Goal: Task Accomplishment & Management: Manage account settings

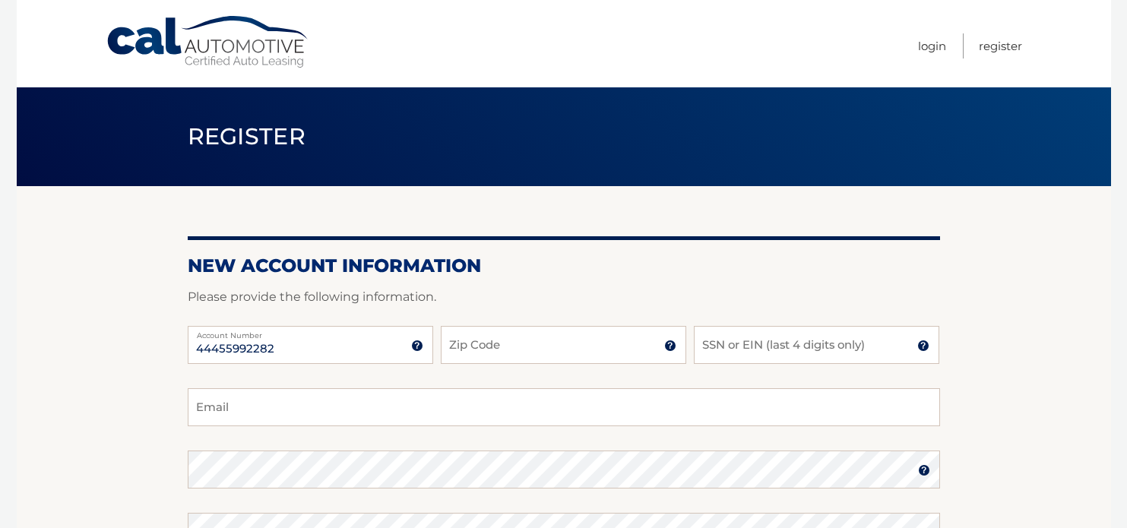
type input "44455992282"
click at [473, 336] on input "Zip Code" at bounding box center [563, 345] width 245 height 38
type input "33317"
click at [856, 339] on input "SSN or EIN (last 4 digits only)" at bounding box center [816, 345] width 245 height 38
type input "9574"
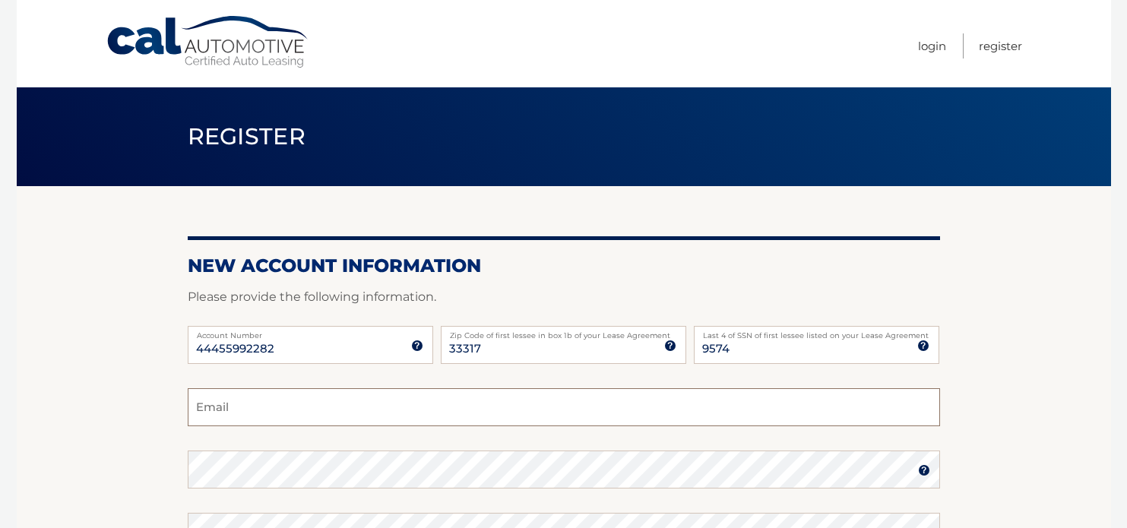
click at [407, 409] on input "Email" at bounding box center [564, 407] width 752 height 38
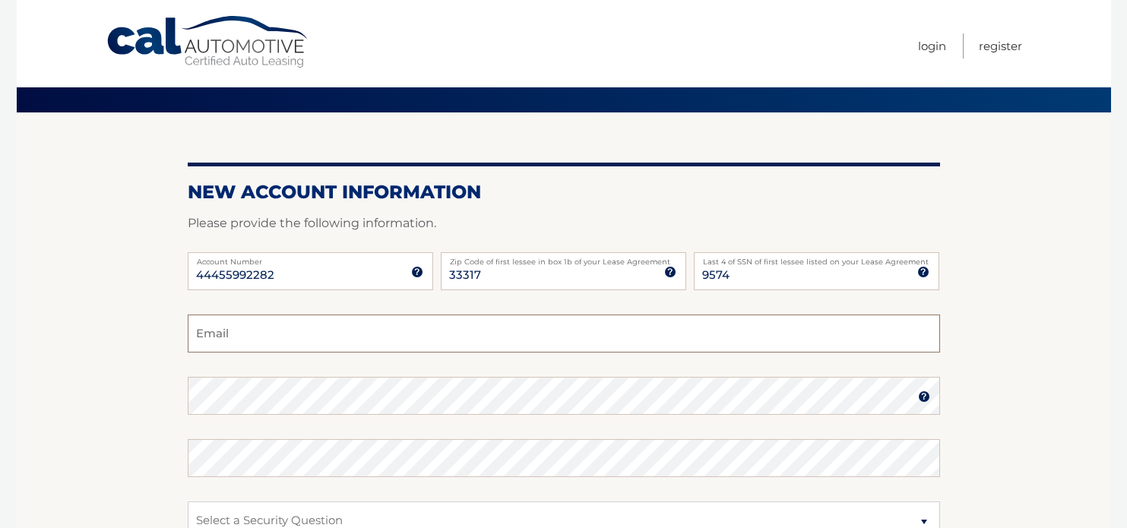
scroll to position [76, 0]
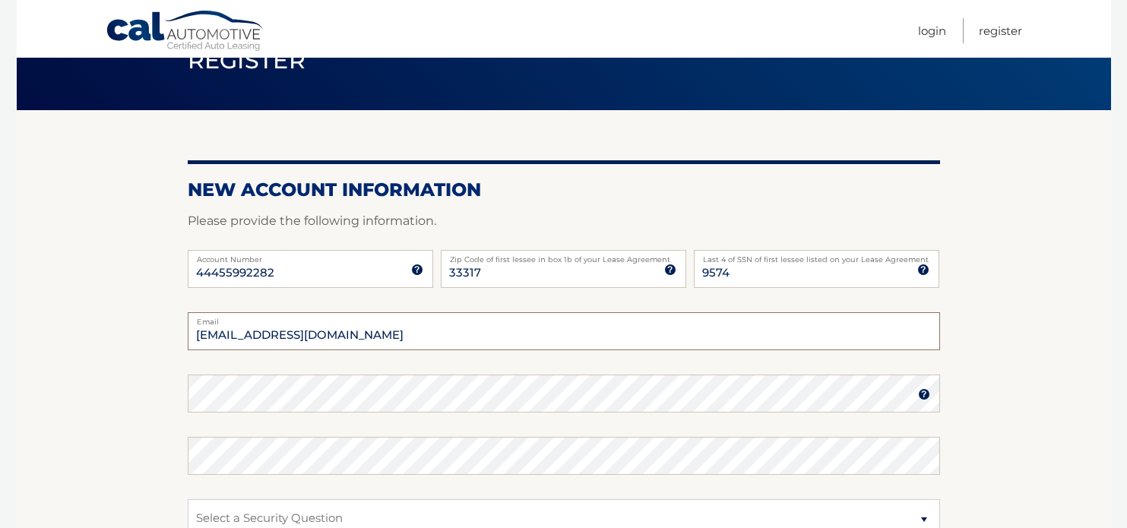
type input "ar0527@gmail.com"
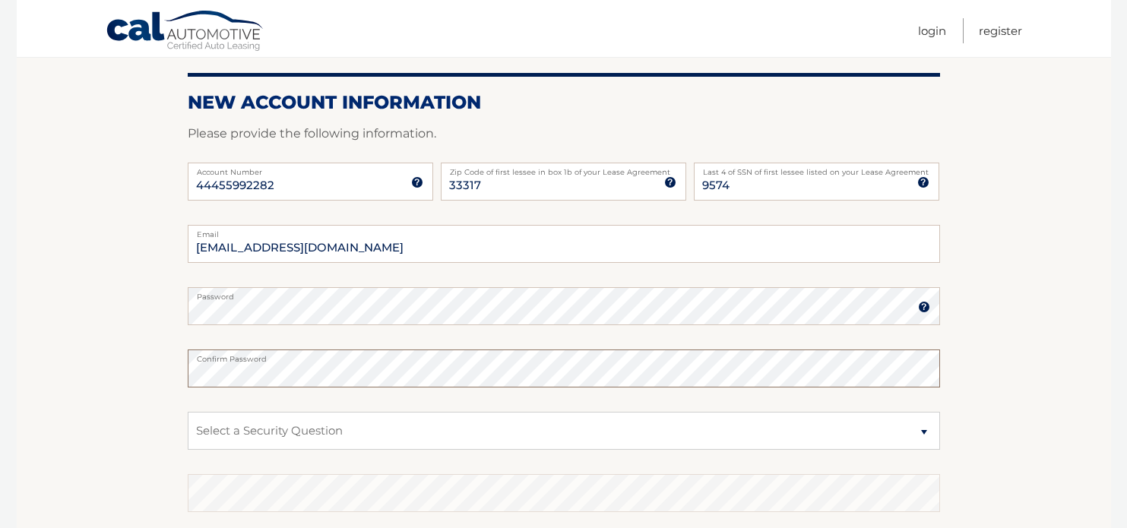
scroll to position [209, 0]
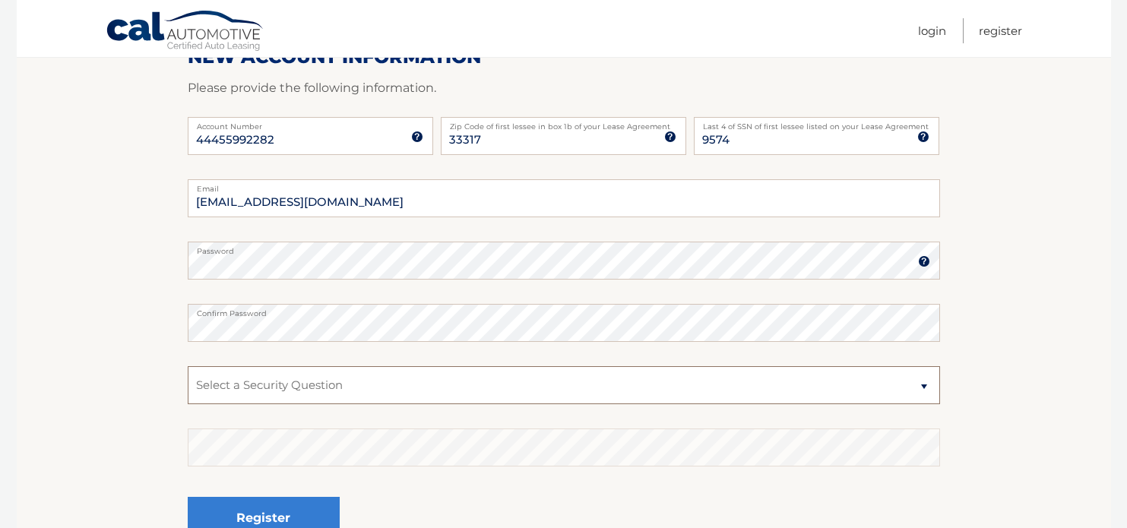
click at [349, 388] on select "Select a Security Question What was the name of your elementary school? What is…" at bounding box center [564, 385] width 752 height 38
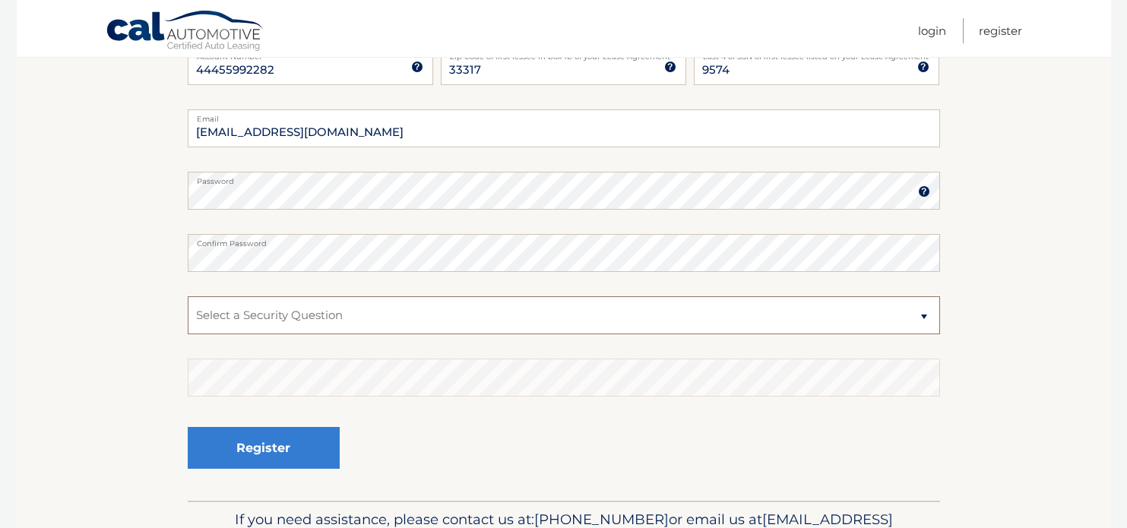
scroll to position [285, 0]
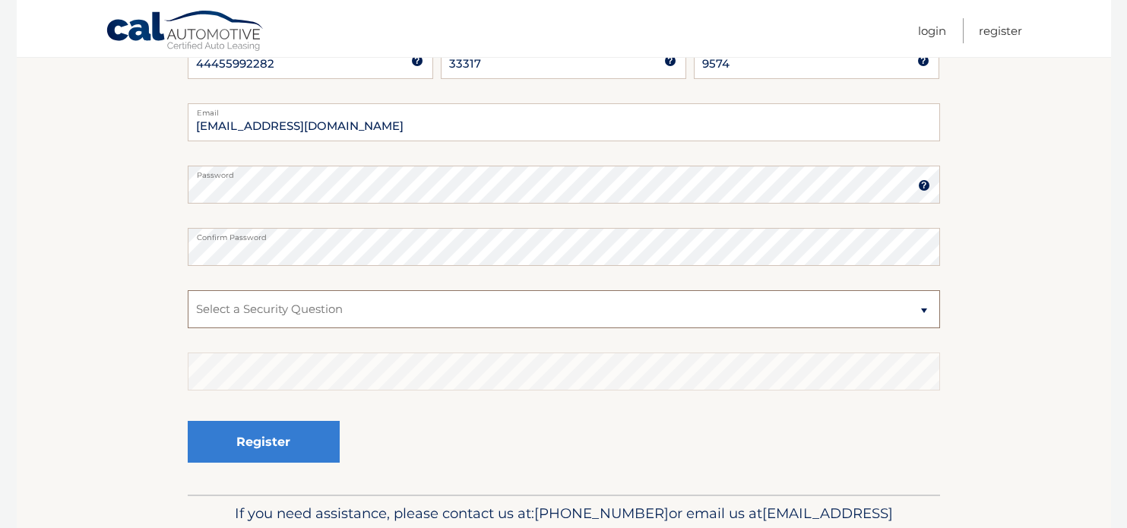
click at [363, 309] on select "Select a Security Question What was the name of your elementary school? What is…" at bounding box center [564, 309] width 752 height 38
select select "2"
click at [188, 290] on select "Select a Security Question What was the name of your elementary school? What is…" at bounding box center [564, 309] width 752 height 38
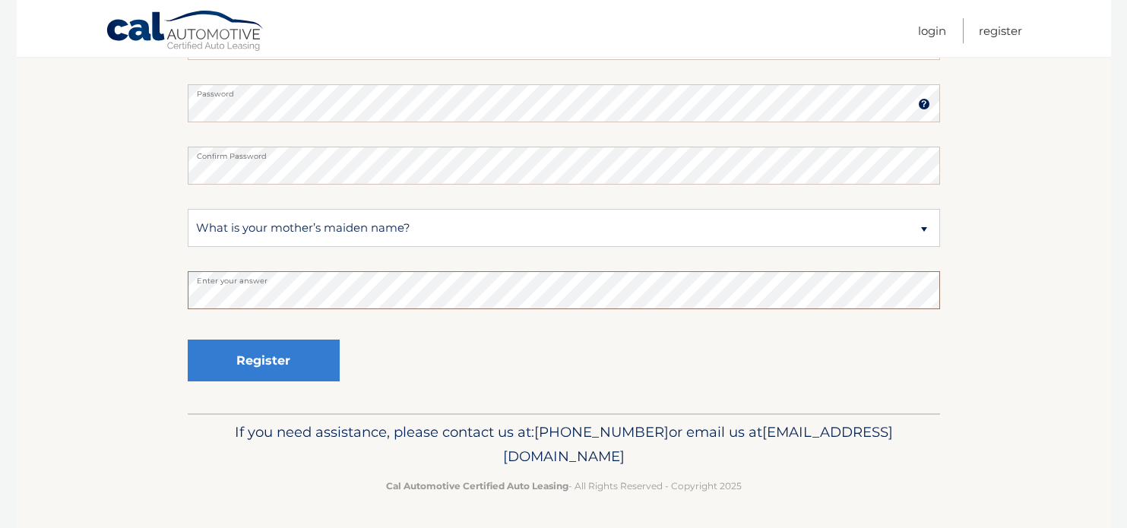
scroll to position [367, 0]
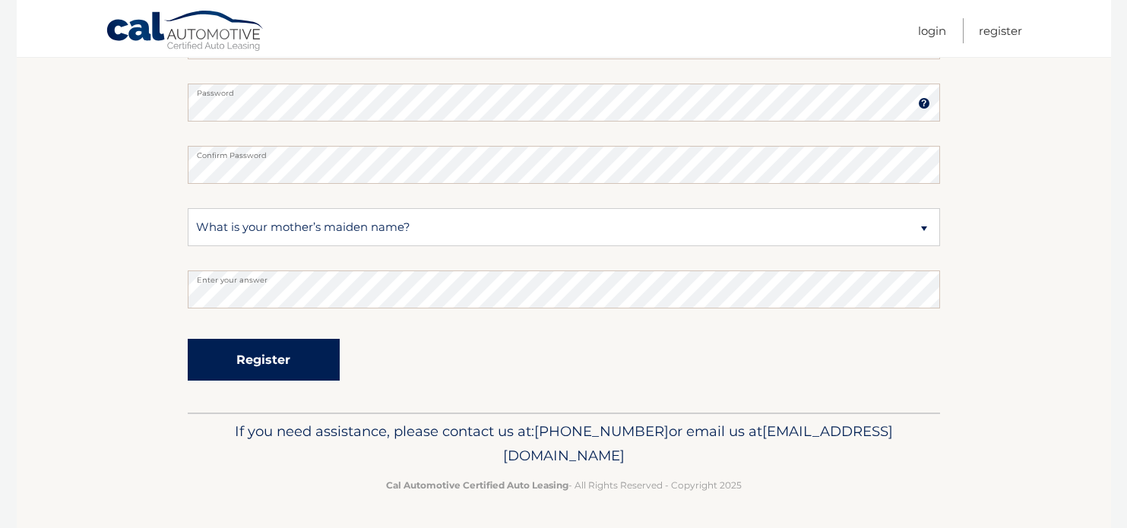
click at [279, 353] on button "Register" at bounding box center [264, 360] width 152 height 42
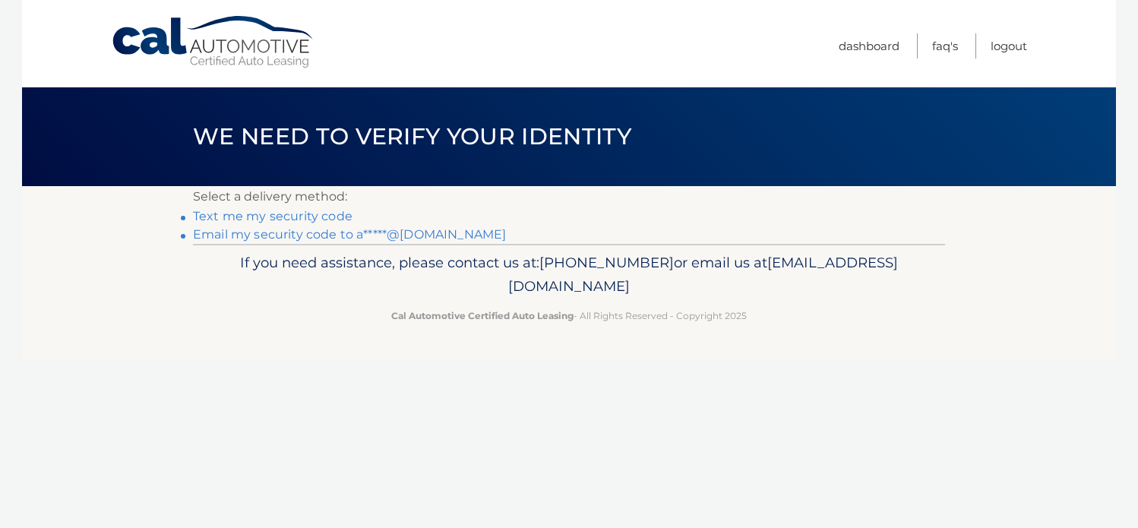
click at [260, 214] on link "Text me my security code" at bounding box center [273, 216] width 160 height 14
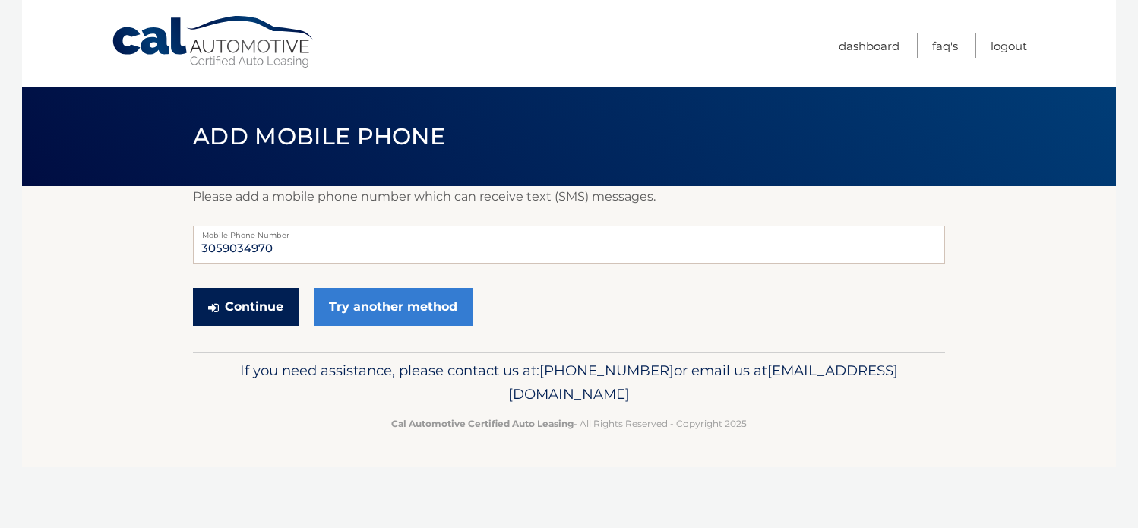
click at [261, 308] on button "Continue" at bounding box center [246, 307] width 106 height 38
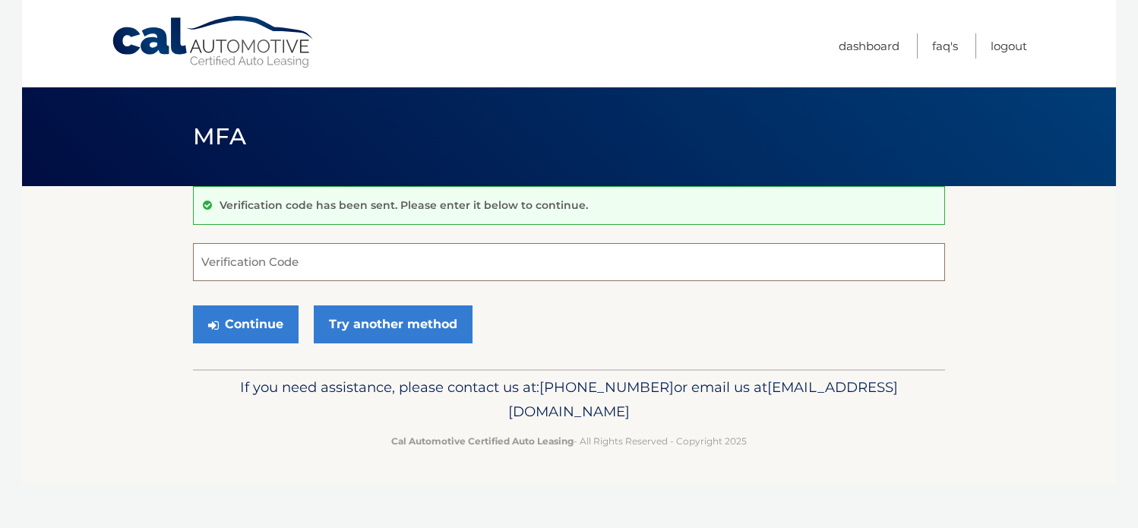
click at [371, 264] on input "Verification Code" at bounding box center [569, 262] width 752 height 38
type input "293161"
click at [278, 325] on button "Continue" at bounding box center [246, 325] width 106 height 38
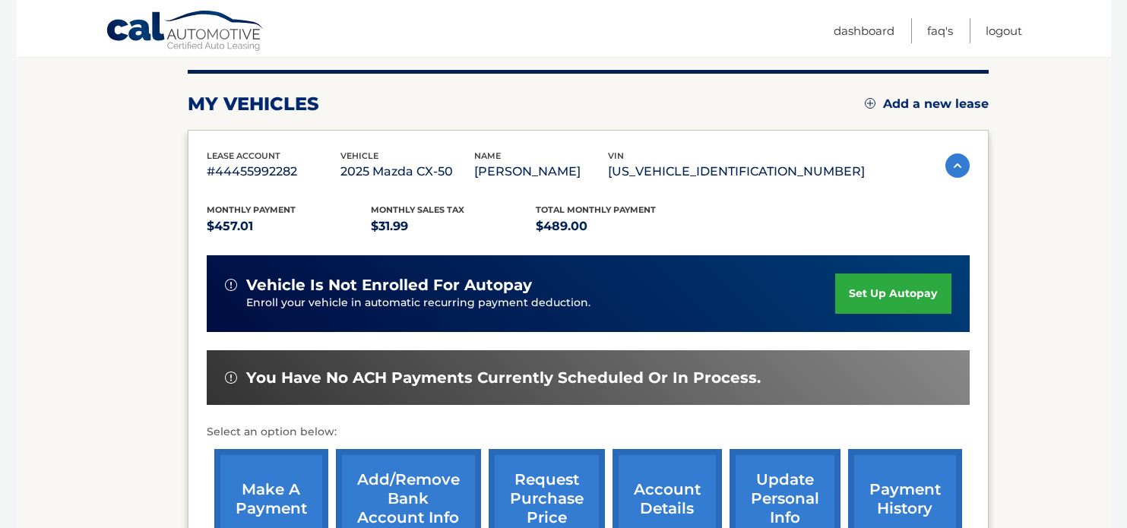
scroll to position [184, 0]
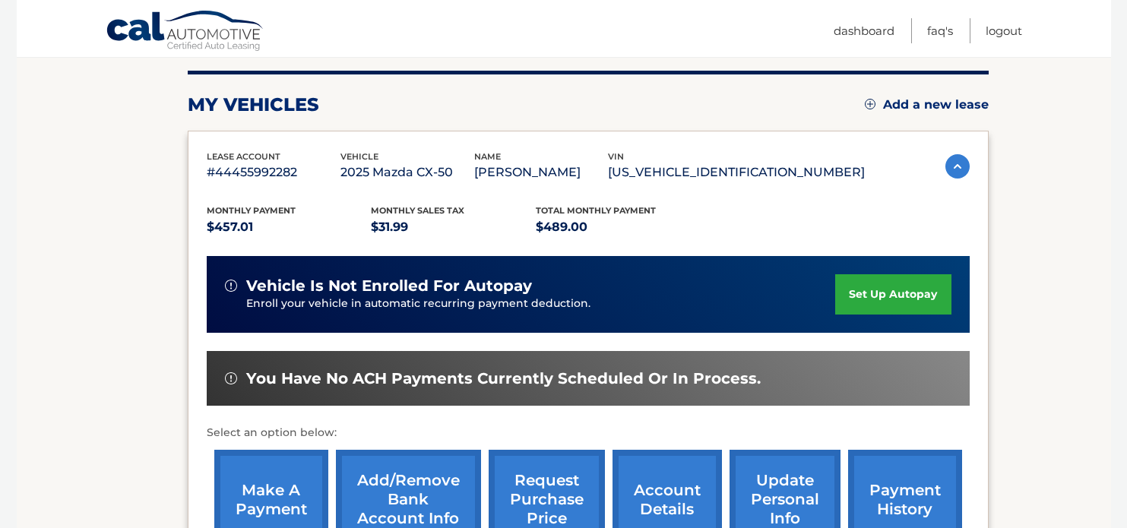
click at [879, 296] on link "set up autopay" at bounding box center [893, 294] width 116 height 40
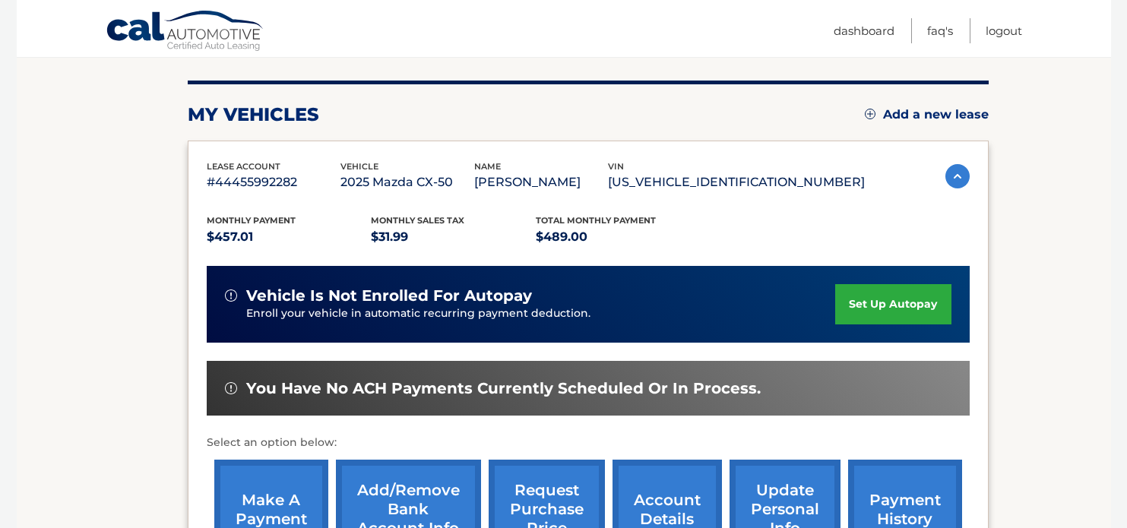
scroll to position [165, 0]
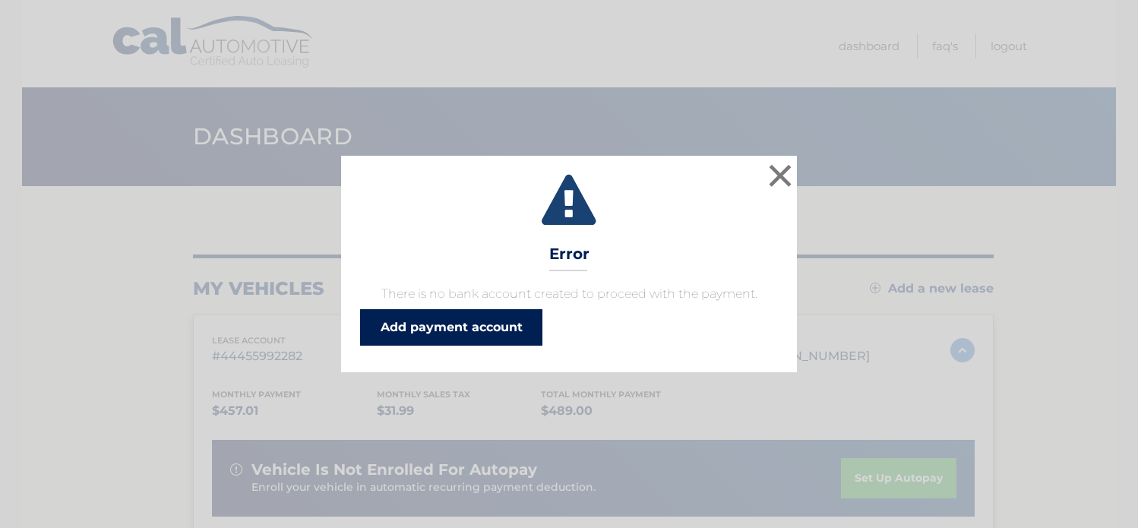
click at [445, 329] on link "Add payment account" at bounding box center [451, 327] width 182 height 36
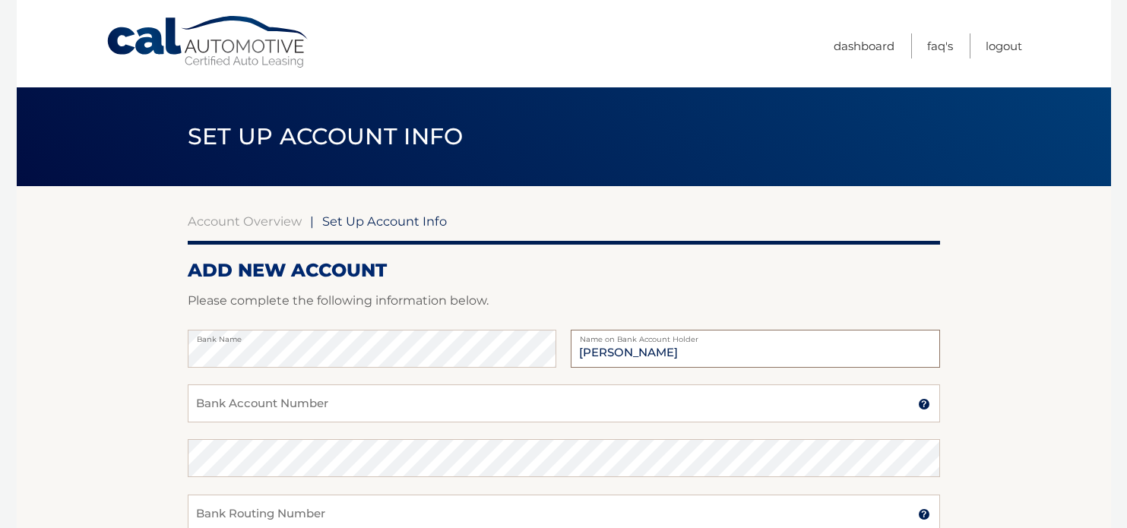
type input "Adam Richards"
click at [508, 389] on input "Bank Account Number" at bounding box center [564, 404] width 752 height 38
type input "898091918957"
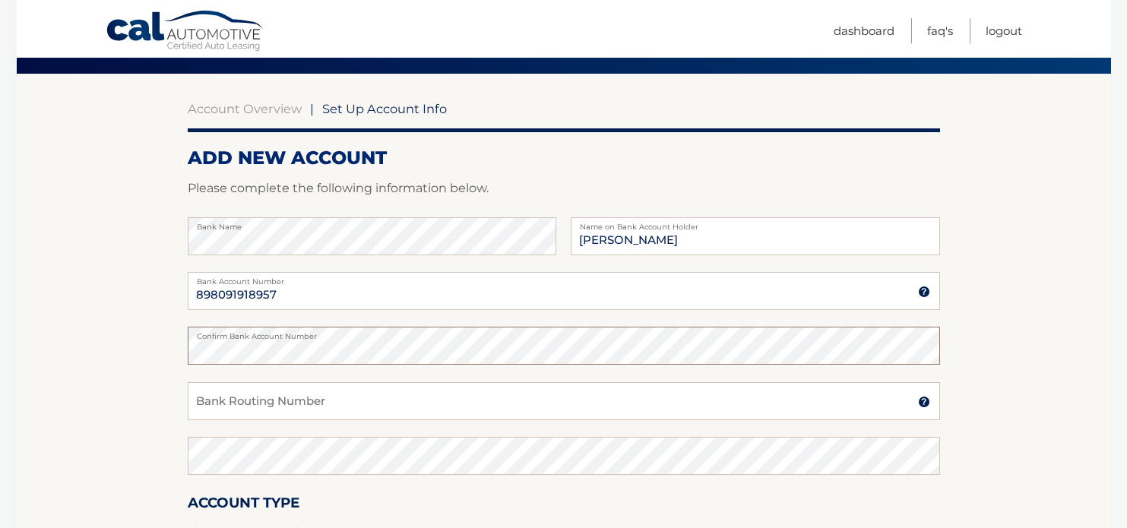
scroll to position [114, 0]
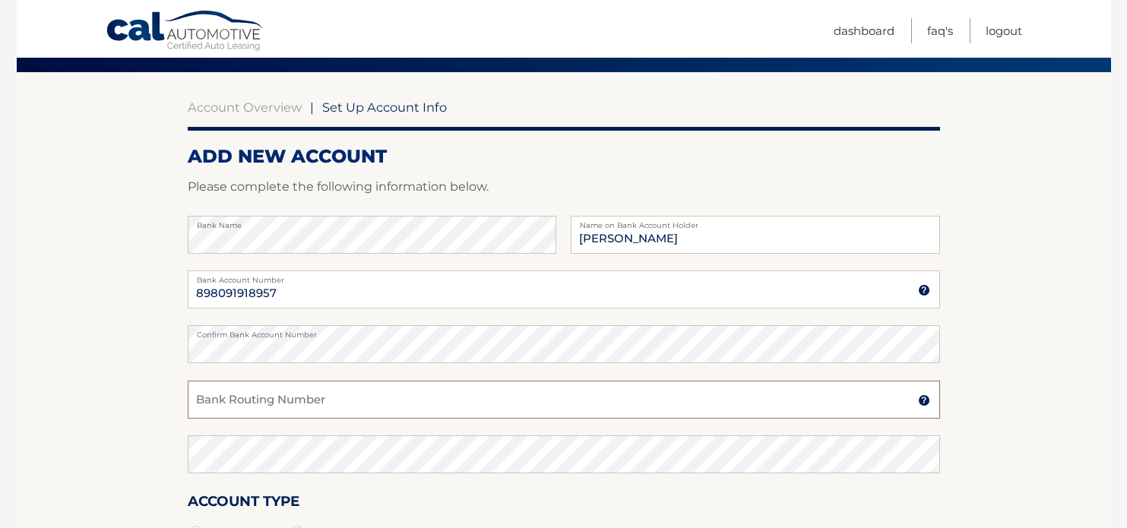
click at [270, 392] on input "Bank Routing Number" at bounding box center [564, 400] width 752 height 38
type input "063100277"
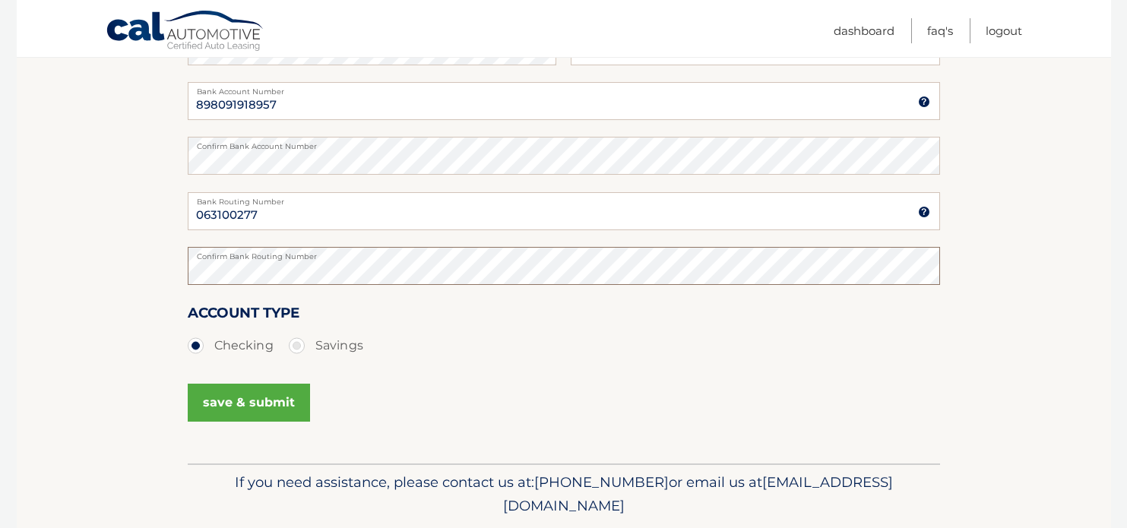
scroll to position [304, 0]
click at [252, 397] on button "save & submit" at bounding box center [249, 401] width 122 height 38
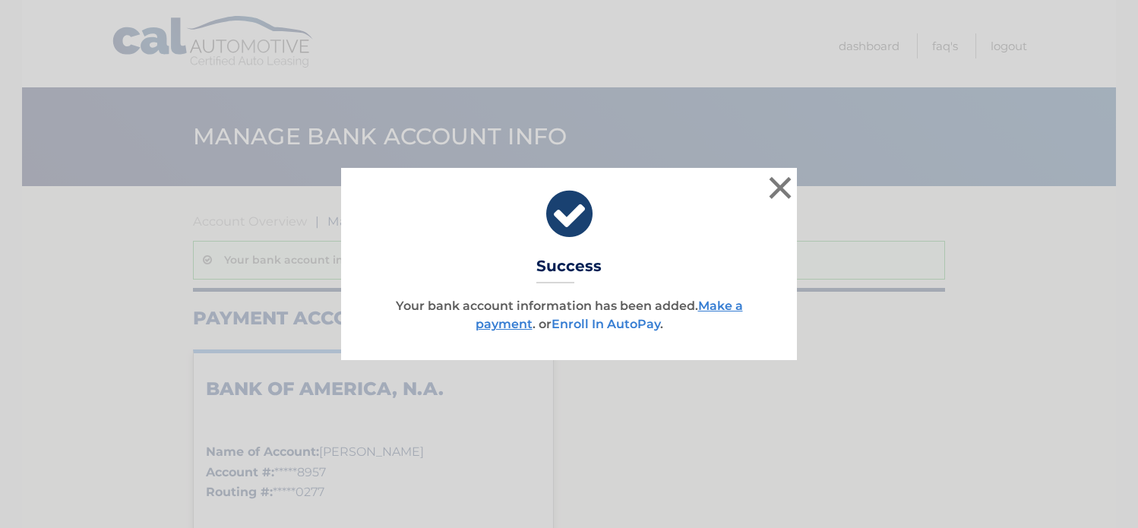
click at [587, 325] on link "Enroll In AutoPay" at bounding box center [606, 324] width 109 height 14
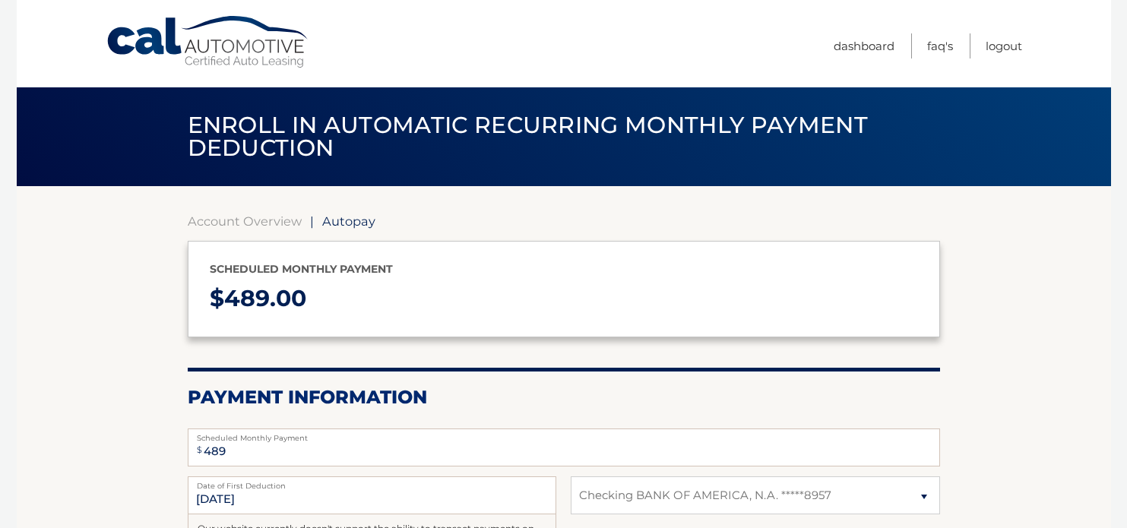
select select "NmM4NjU5MGQtNDc0Ny00ZjAyLTg1YmUtZDc5MmVkODQ1NzBj"
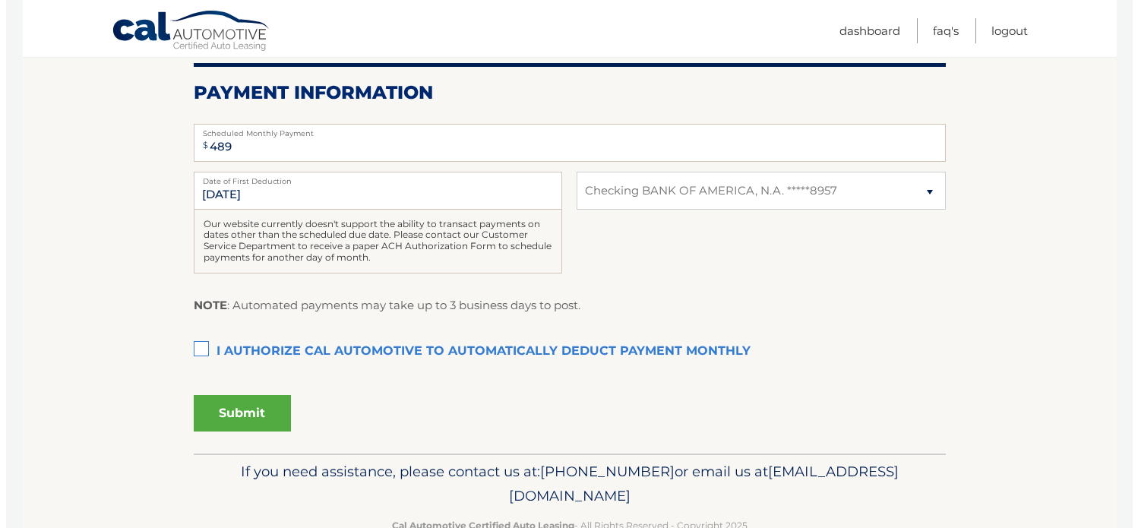
scroll to position [323, 0]
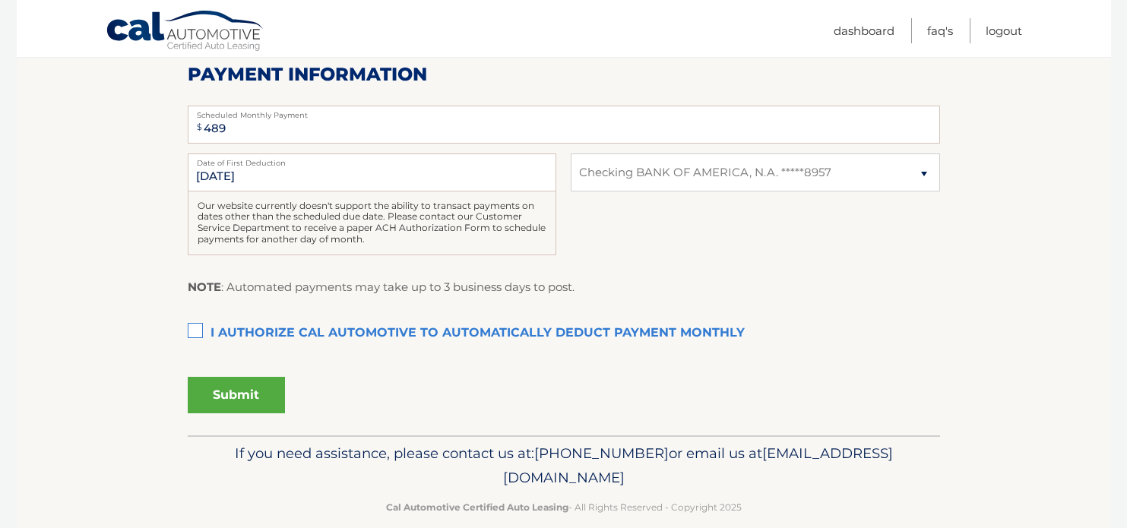
click at [198, 334] on label "I authorize cal automotive to automatically deduct payment monthly This checkbo…" at bounding box center [564, 333] width 752 height 30
click at [0, 0] on input "I authorize cal automotive to automatically deduct payment monthly This checkbo…" at bounding box center [0, 0] width 0 height 0
click at [243, 394] on button "Submit" at bounding box center [236, 395] width 97 height 36
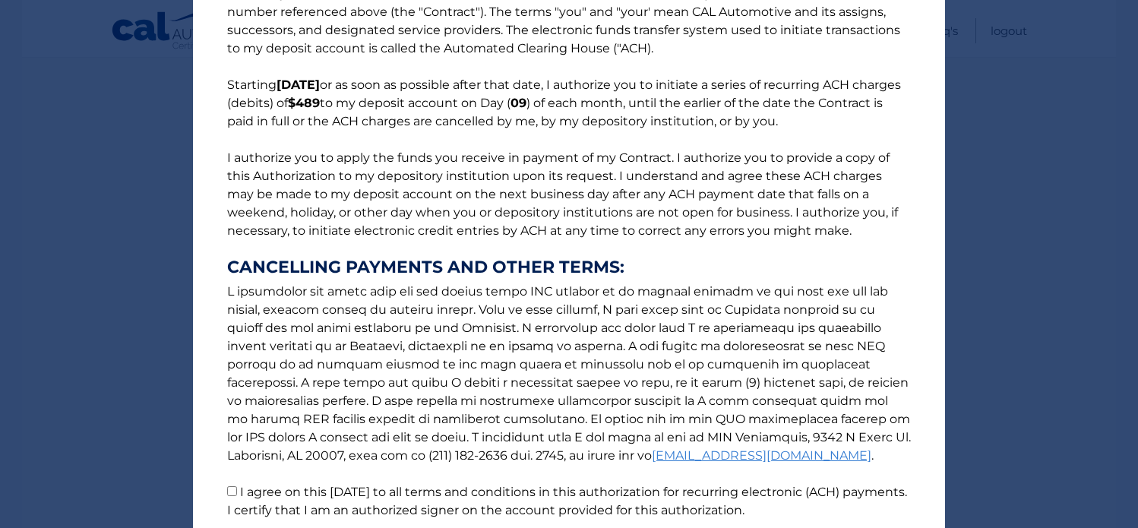
scroll to position [190, 0]
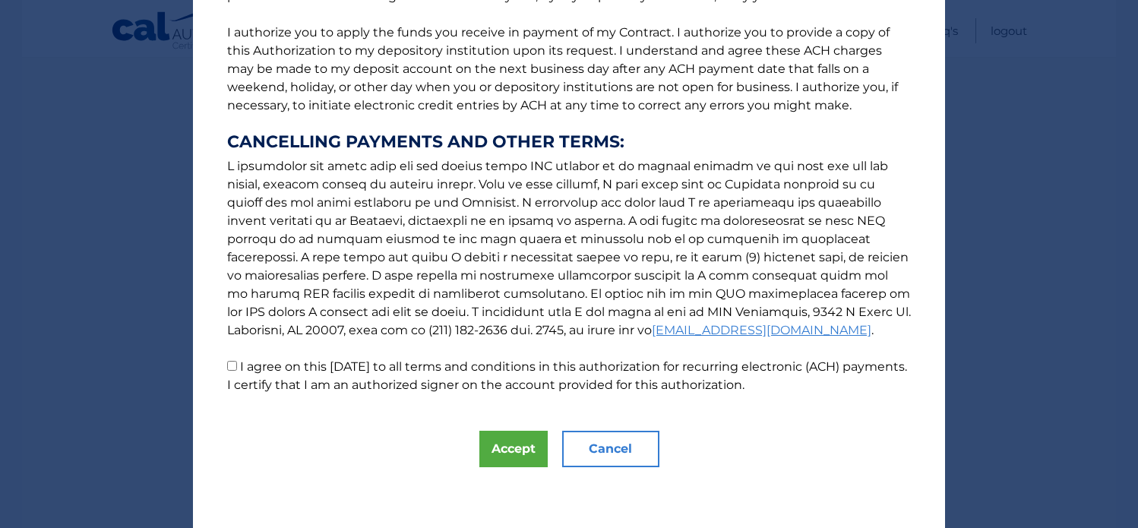
click at [235, 366] on label "I agree on this [DATE] to all terms and conditions in this authorization for re…" at bounding box center [567, 375] width 680 height 33
click at [235, 366] on input "I agree on this 09/08/2025 to all terms and conditions in this authorization fo…" at bounding box center [232, 366] width 10 height 10
checkbox input "true"
click at [514, 448] on button "Accept" at bounding box center [514, 449] width 68 height 36
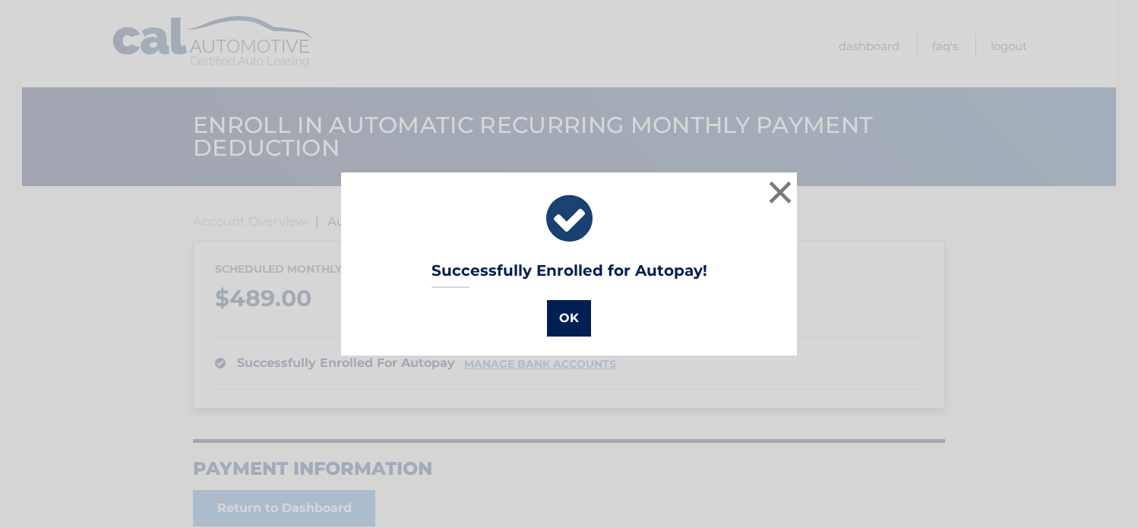
click at [568, 315] on button "OK" at bounding box center [569, 318] width 44 height 36
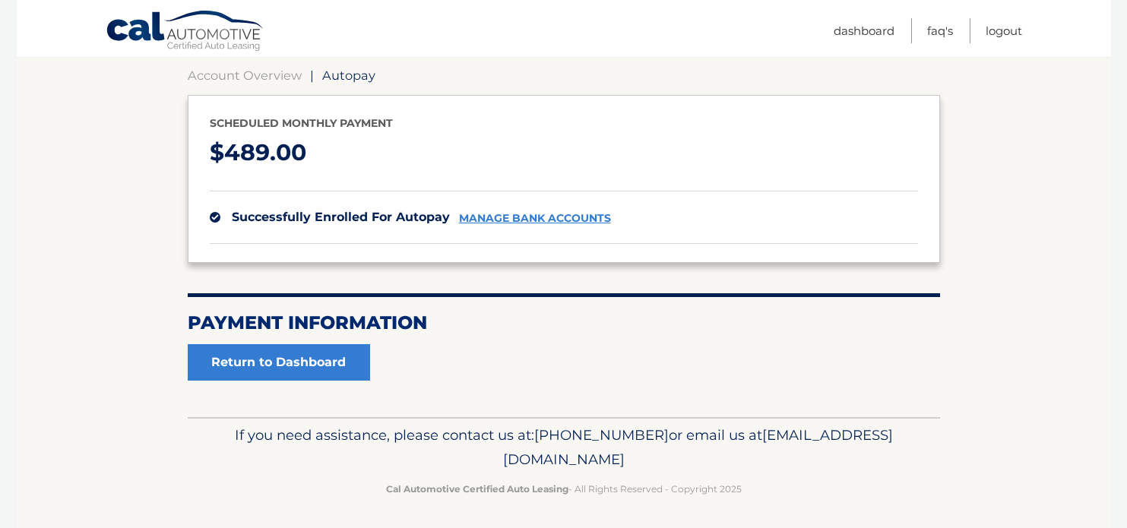
scroll to position [150, 0]
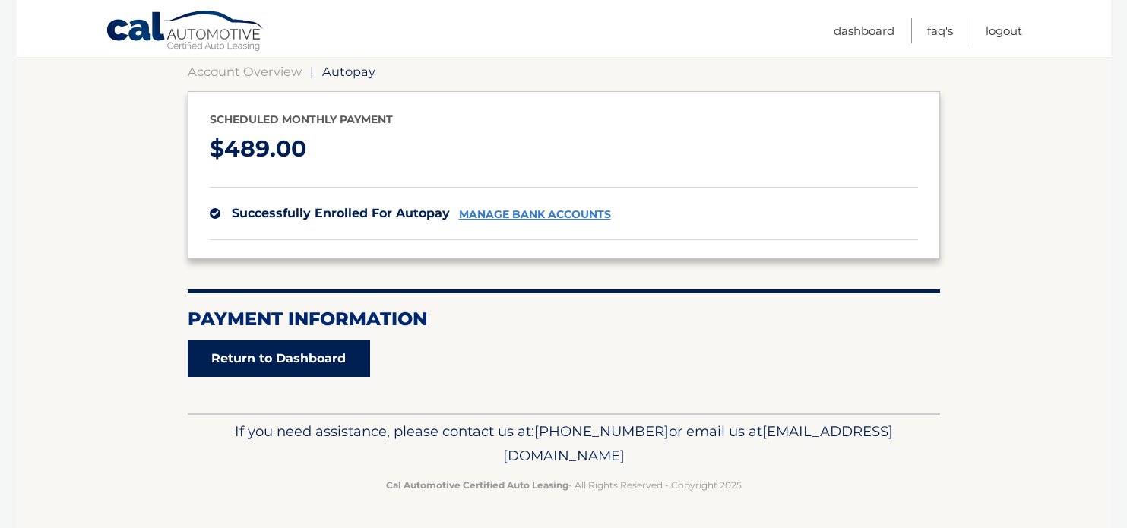
click at [312, 356] on link "Return to Dashboard" at bounding box center [279, 358] width 182 height 36
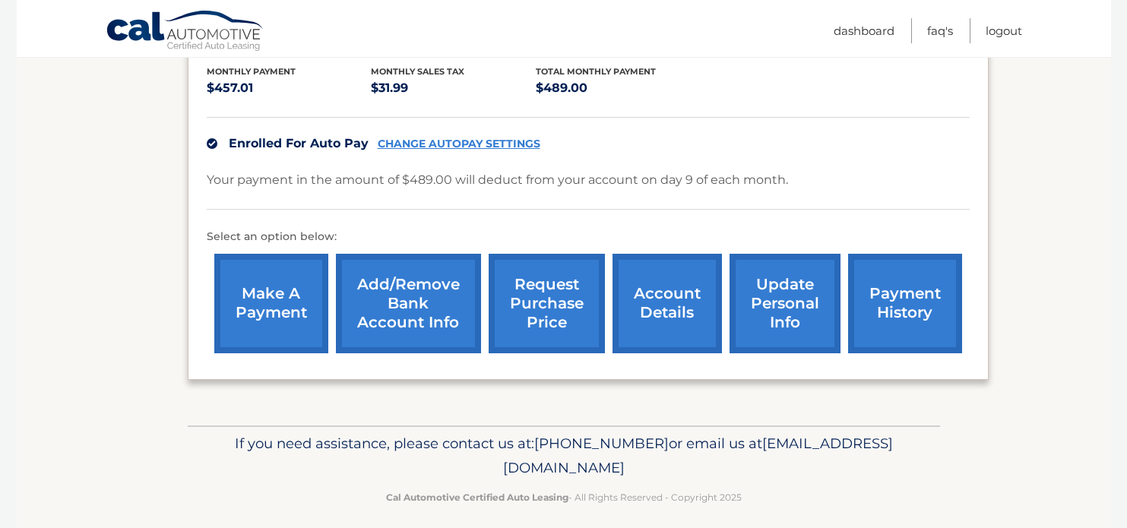
scroll to position [335, 0]
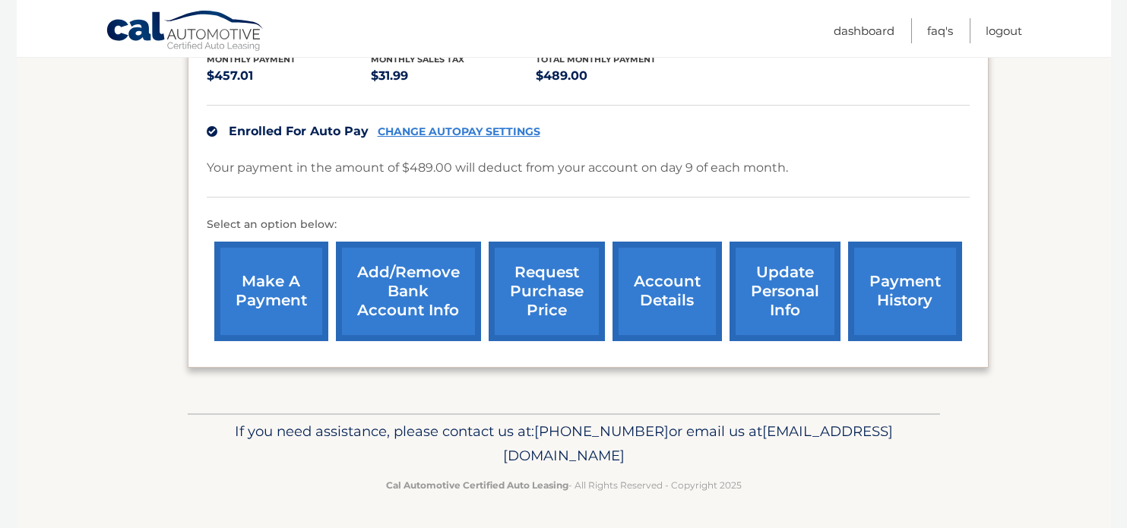
click at [680, 289] on link "account details" at bounding box center [667, 292] width 109 height 100
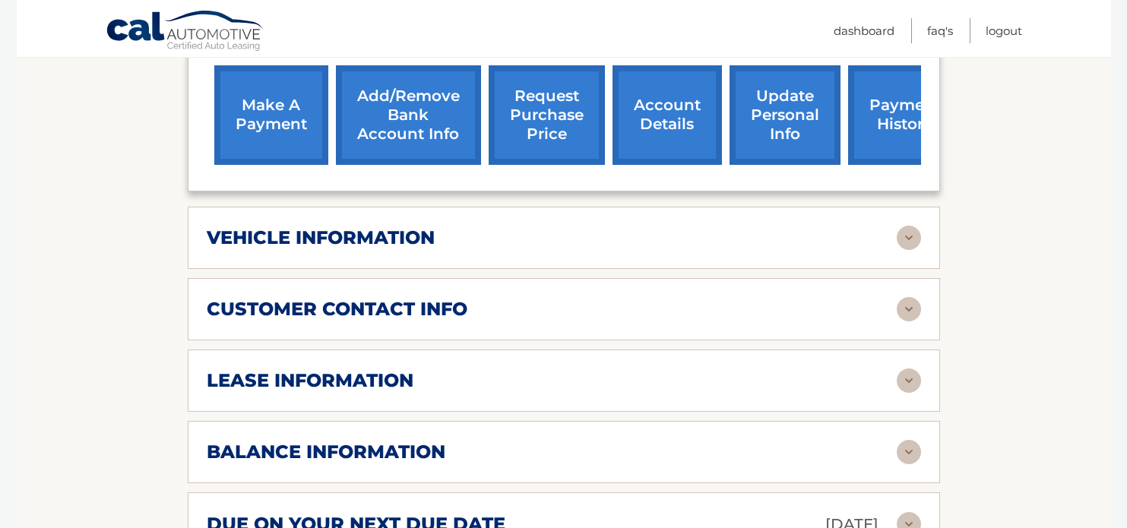
scroll to position [532, 0]
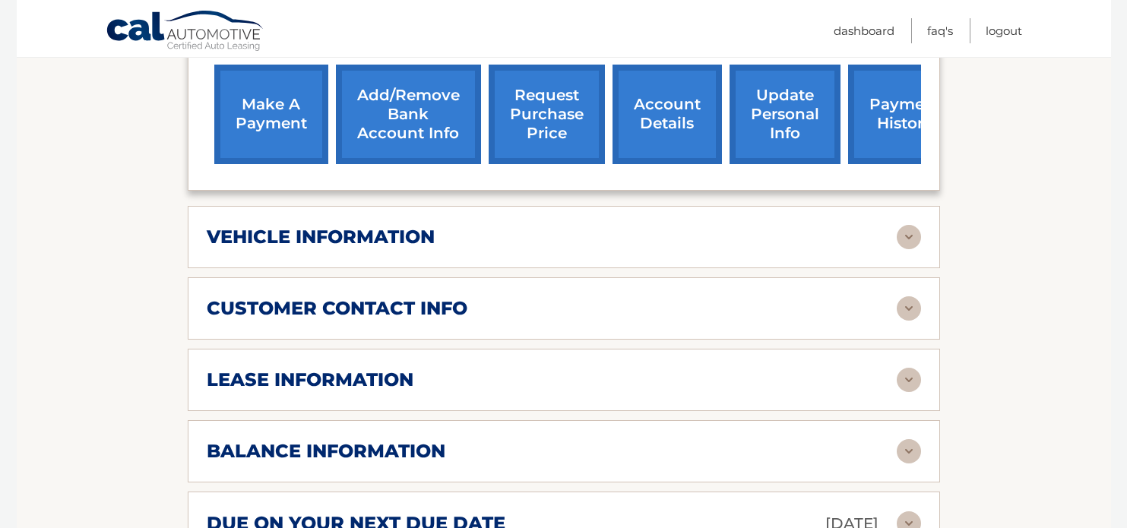
click at [904, 233] on img at bounding box center [909, 237] width 24 height 24
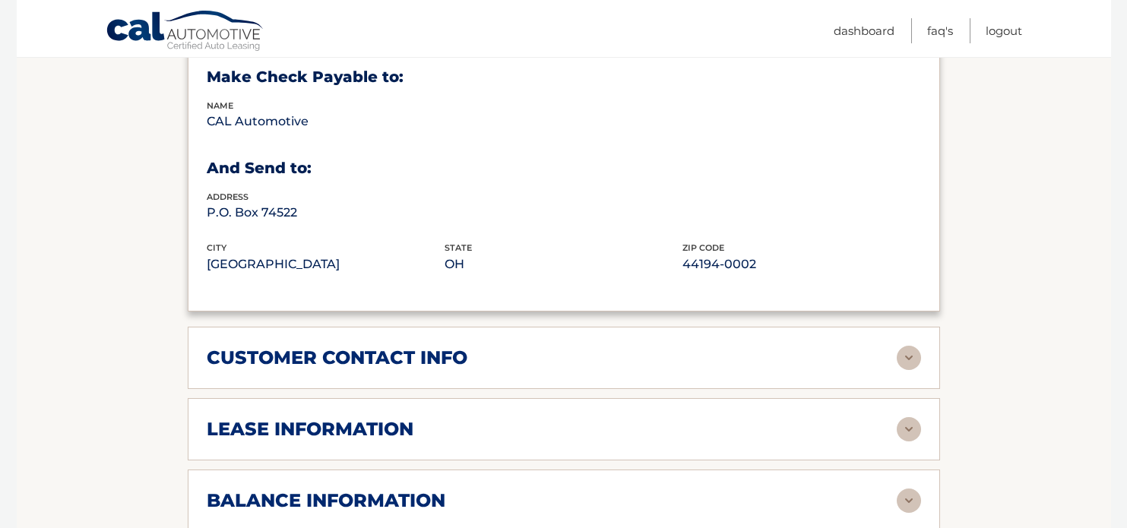
scroll to position [893, 0]
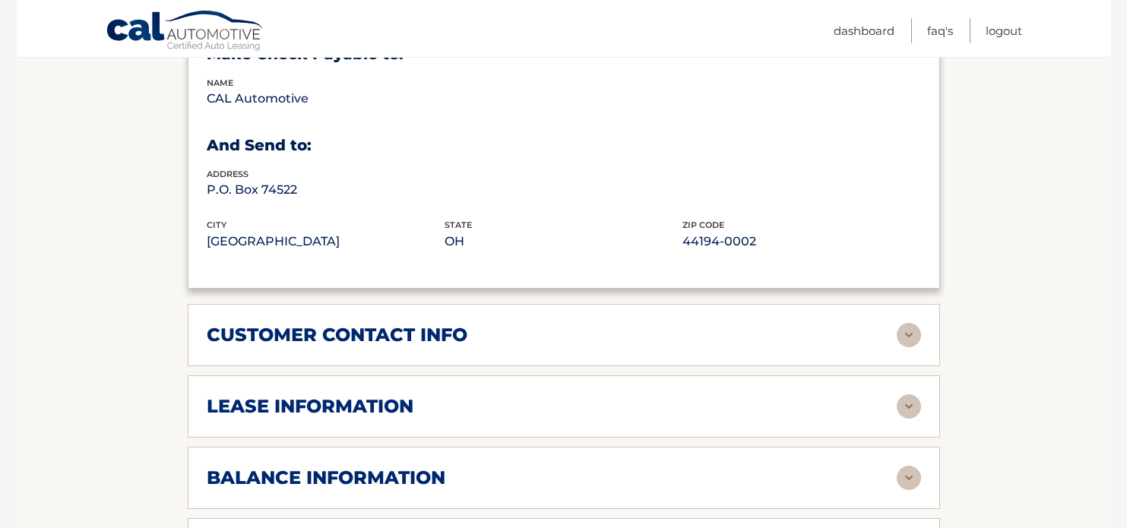
click at [900, 323] on img at bounding box center [909, 335] width 24 height 24
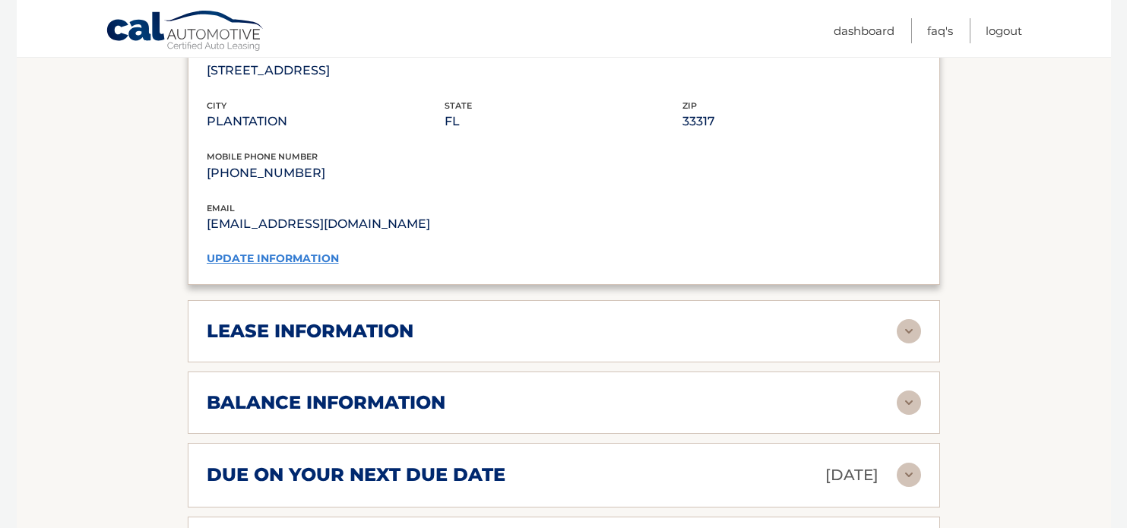
scroll to position [1273, 0]
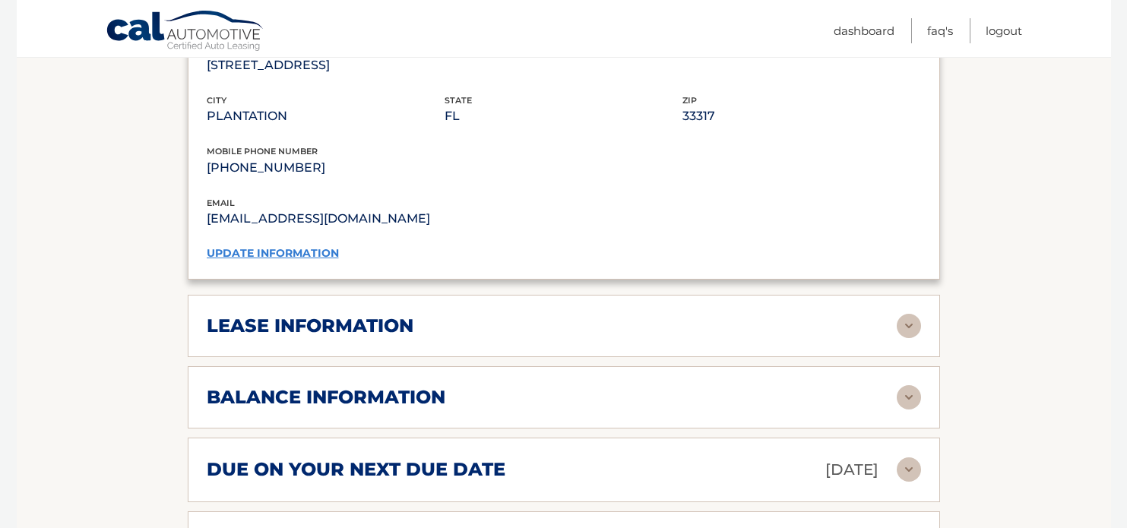
click at [910, 314] on img at bounding box center [909, 326] width 24 height 24
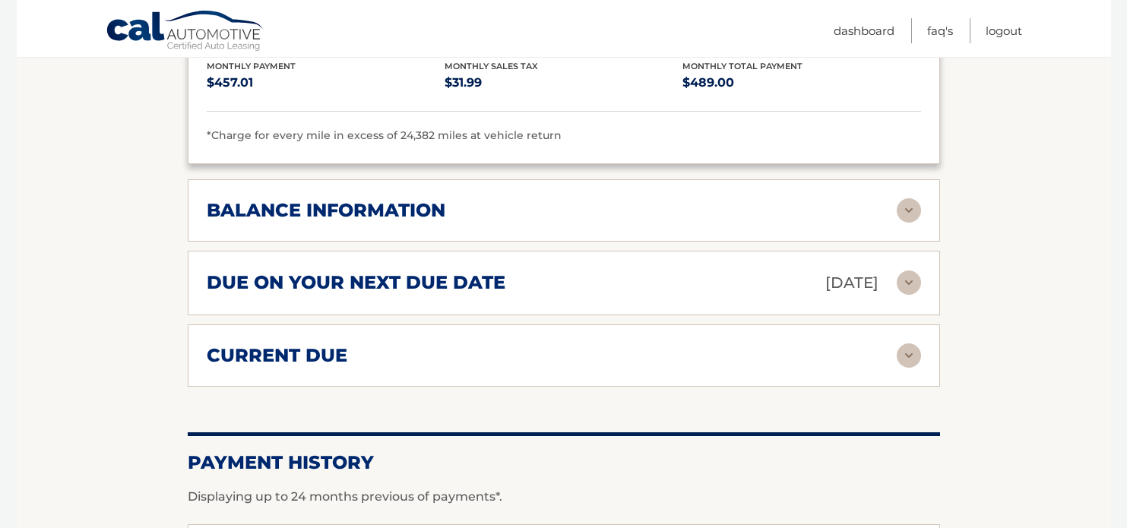
scroll to position [1748, 0]
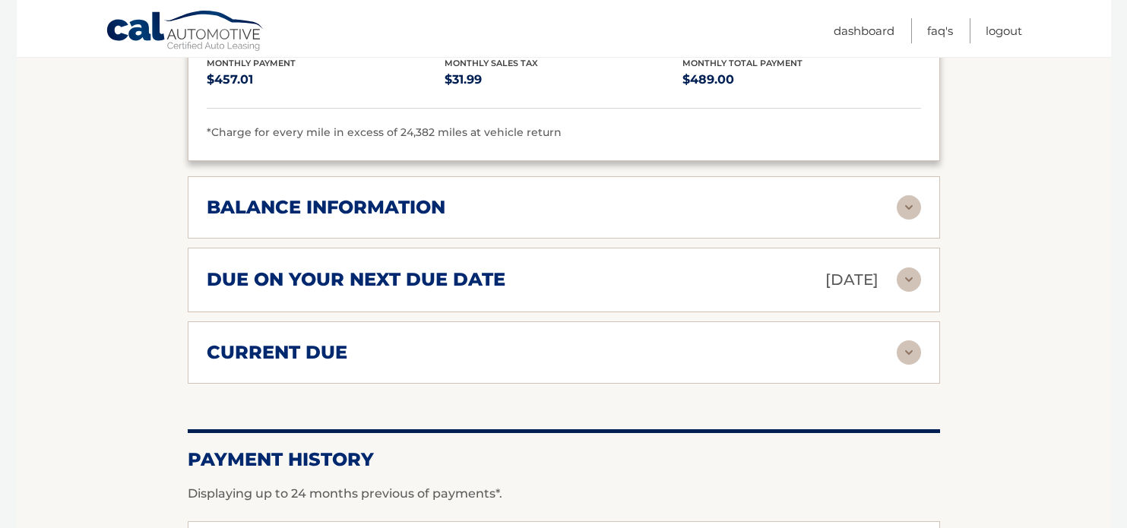
click at [906, 195] on img at bounding box center [909, 207] width 24 height 24
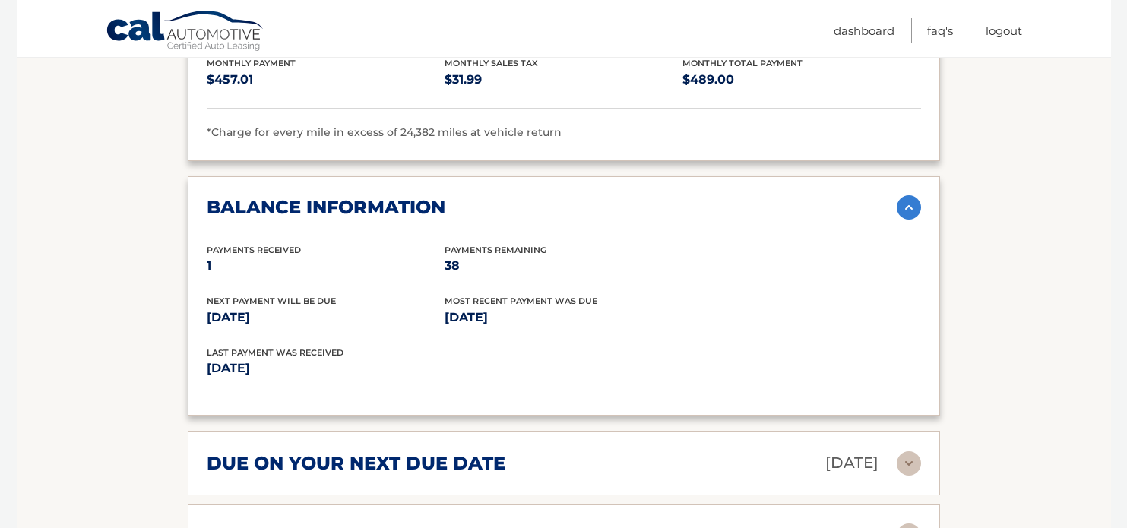
scroll to position [1805, 0]
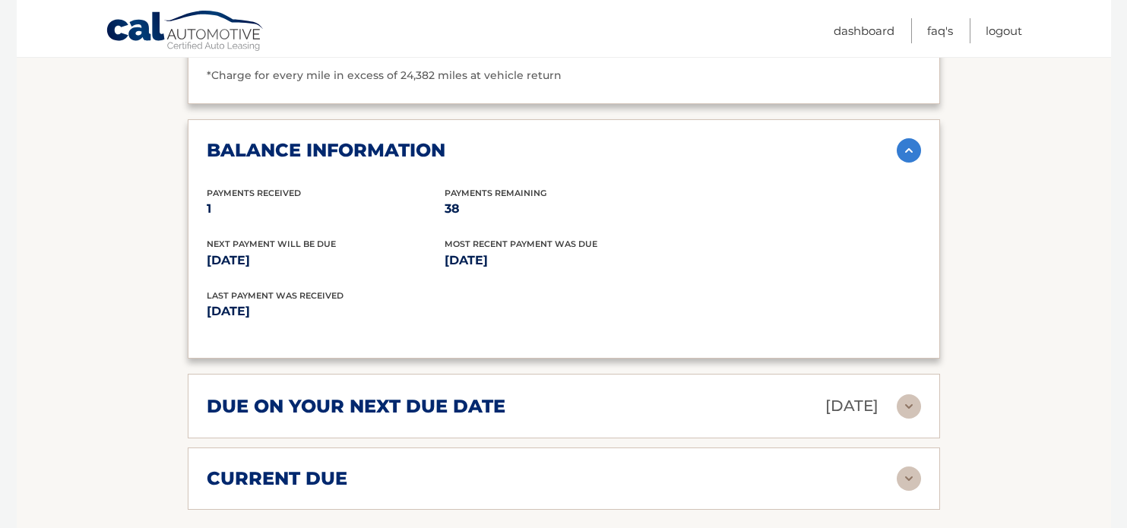
click at [920, 394] on img at bounding box center [909, 406] width 24 height 24
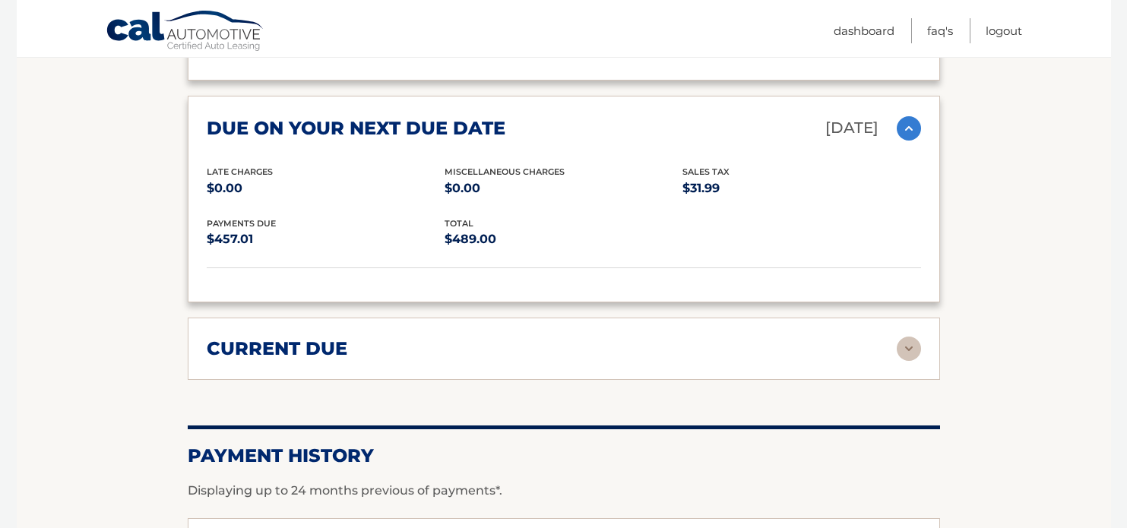
scroll to position [2109, 0]
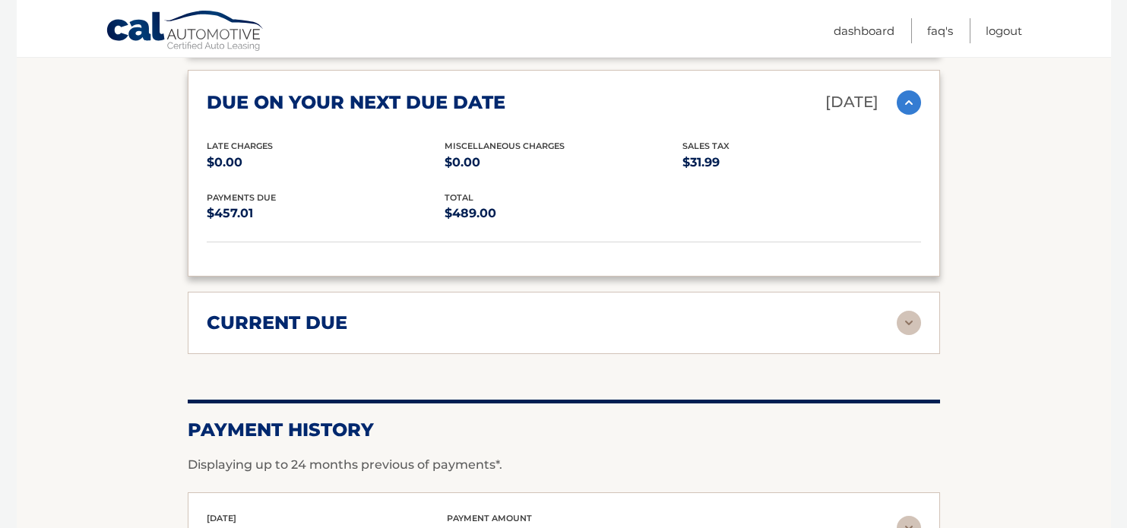
click at [911, 311] on img at bounding box center [909, 323] width 24 height 24
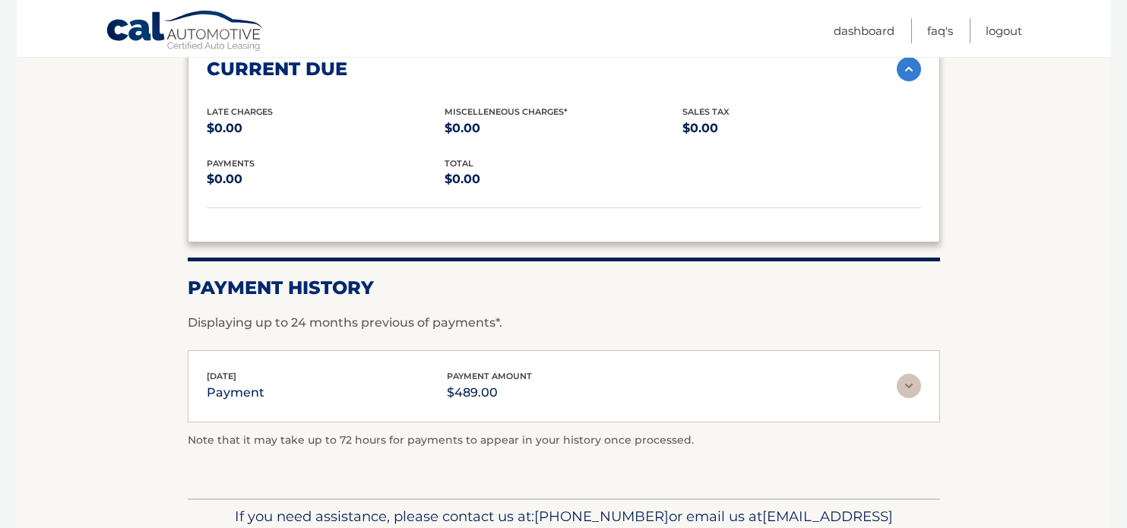
scroll to position [2413, 0]
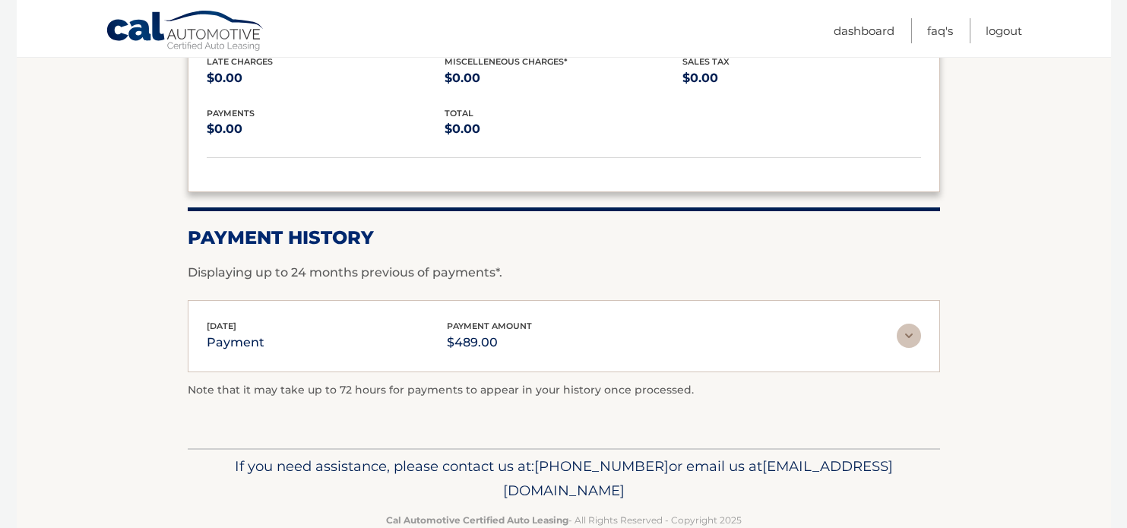
click at [908, 324] on img at bounding box center [909, 336] width 24 height 24
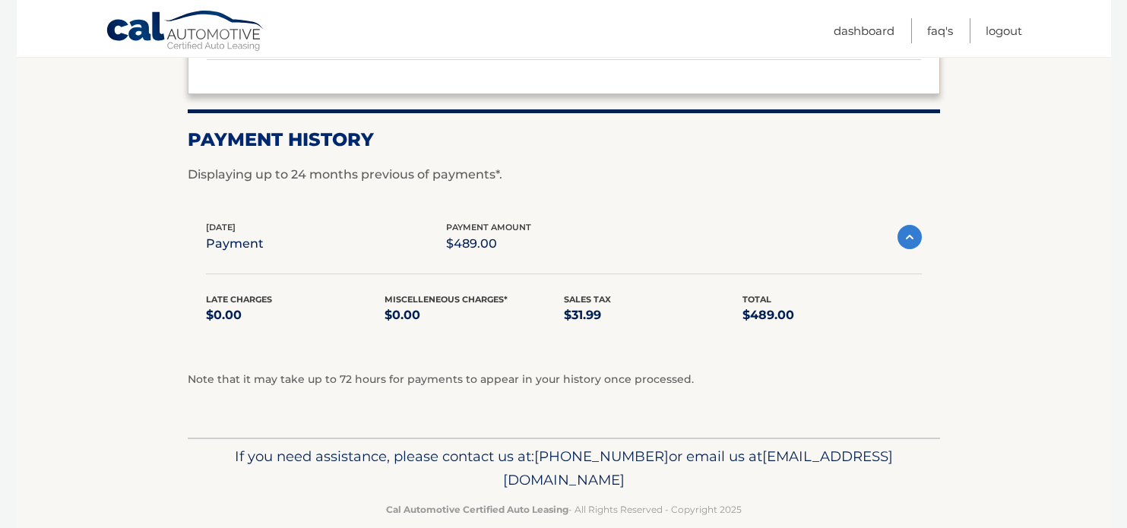
scroll to position [2515, 0]
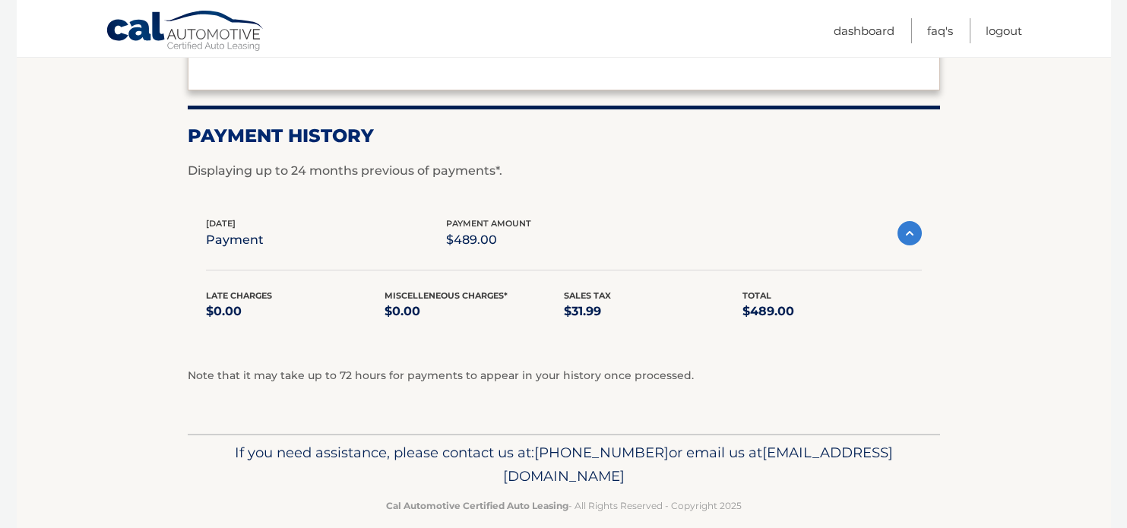
drag, startPoint x: 1125, startPoint y: 465, endPoint x: 1119, endPoint y: 435, distance: 30.1
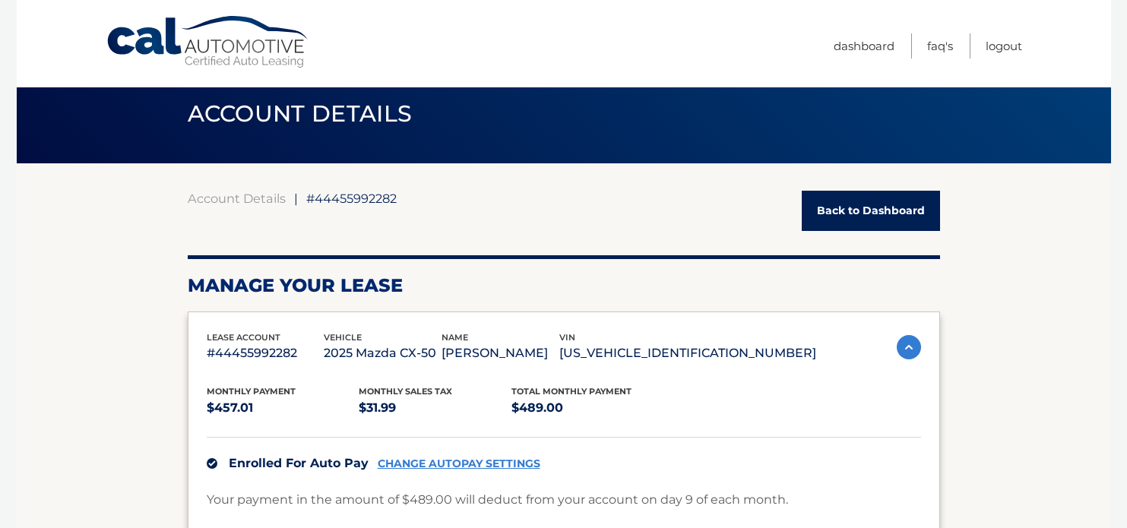
scroll to position [0, 0]
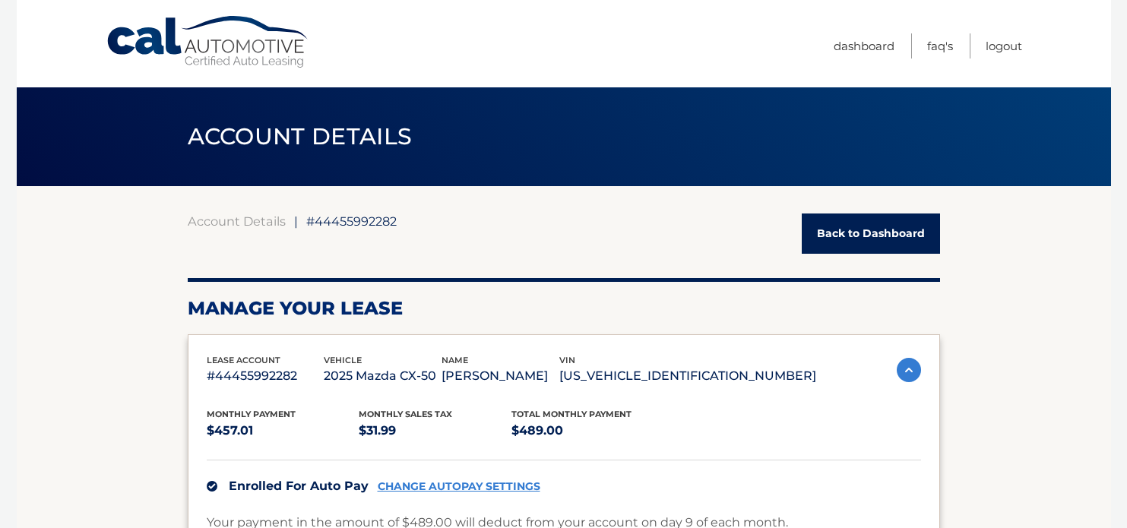
click at [857, 230] on link "Back to Dashboard" at bounding box center [871, 234] width 138 height 40
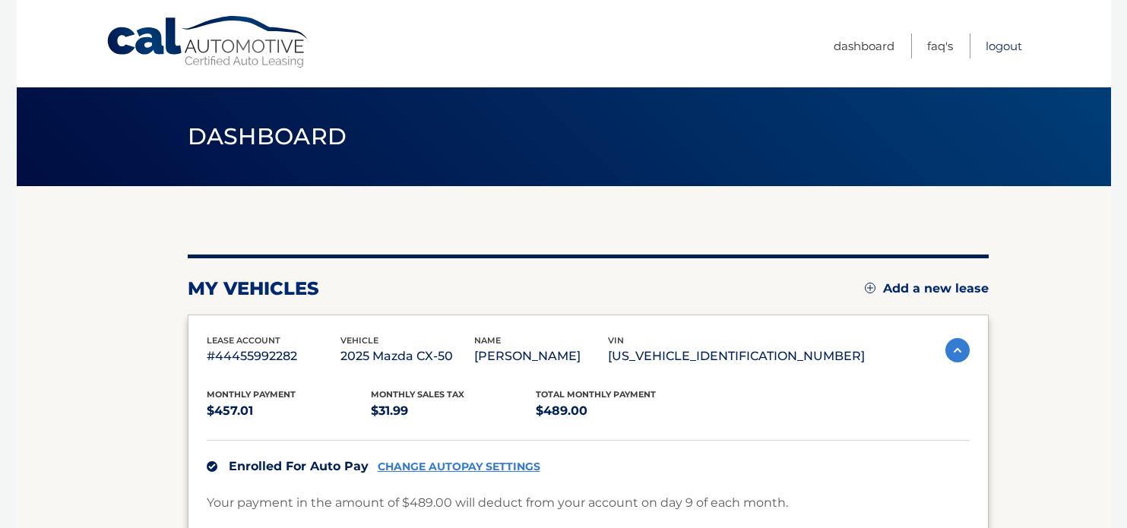
click at [1004, 48] on link "Logout" at bounding box center [1004, 45] width 36 height 25
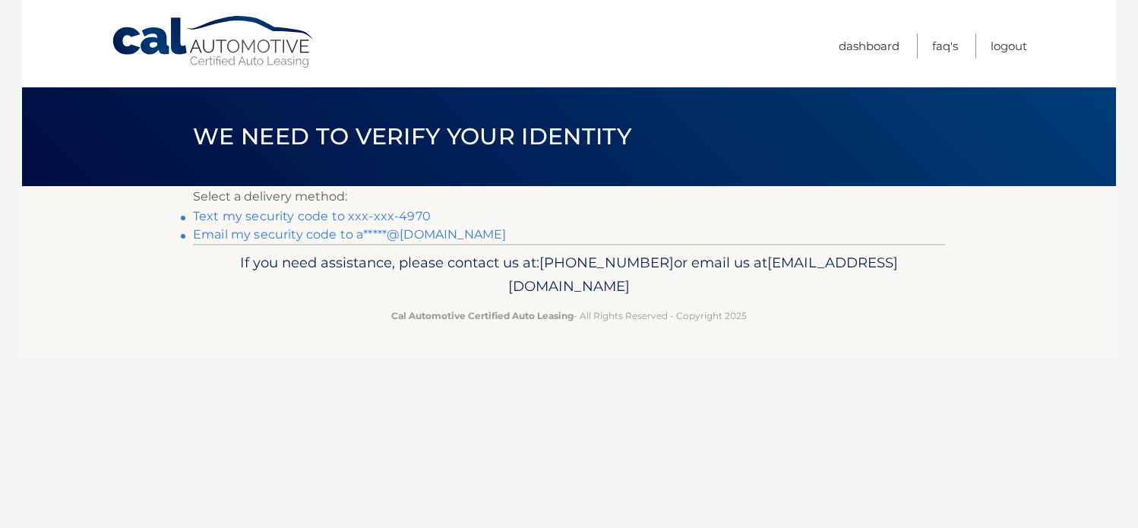
click at [362, 218] on link "Text my security code to xxx-xxx-4970" at bounding box center [312, 216] width 238 height 14
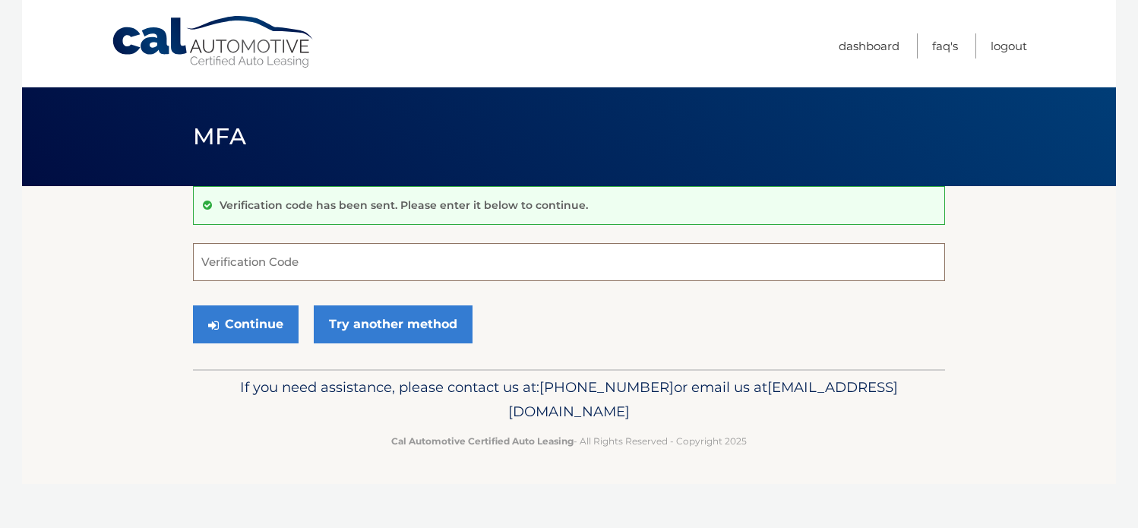
click at [372, 266] on input "Verification Code" at bounding box center [569, 262] width 752 height 38
click at [353, 265] on input "Verification Code" at bounding box center [569, 262] width 752 height 38
type input "2"
type input "984500"
click at [255, 313] on button "Continue" at bounding box center [246, 325] width 106 height 38
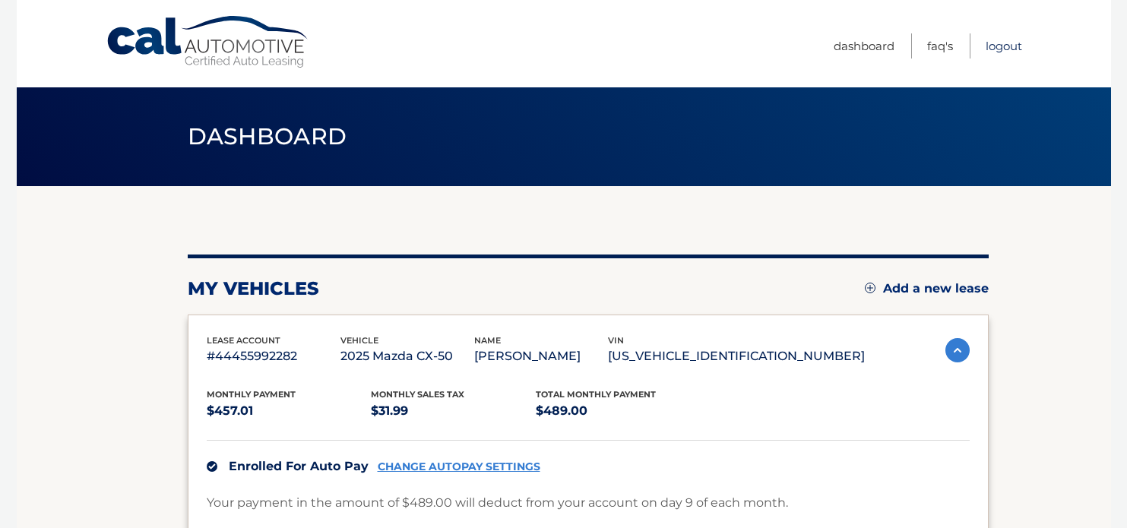
click at [1005, 43] on link "Logout" at bounding box center [1004, 45] width 36 height 25
